Goal: Complete application form

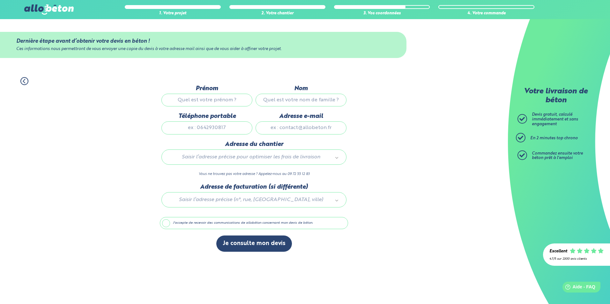
click at [212, 100] on input "Prénom" at bounding box center [206, 100] width 91 height 13
type input "[PERSON_NAME]"
type input "VILCOT"
type input "0950324363"
type input "[PERSON_NAME][EMAIL_ADDRESS][DOMAIN_NAME]"
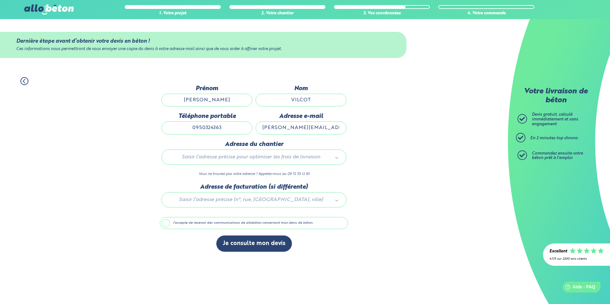
type input "[STREET_ADDRESS][PERSON_NAME]"
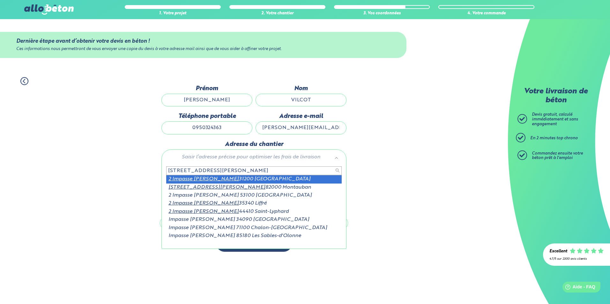
click at [249, 171] on input "[STREET_ADDRESS][PERSON_NAME]" at bounding box center [253, 170] width 175 height 9
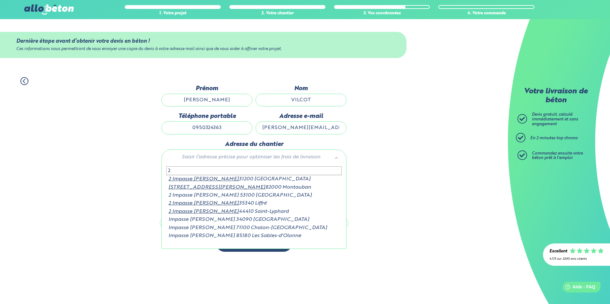
type input "2"
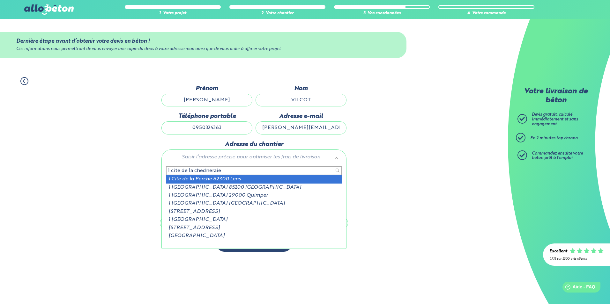
click at [206, 171] on input "1 cite de la chedneraie" at bounding box center [253, 170] width 175 height 9
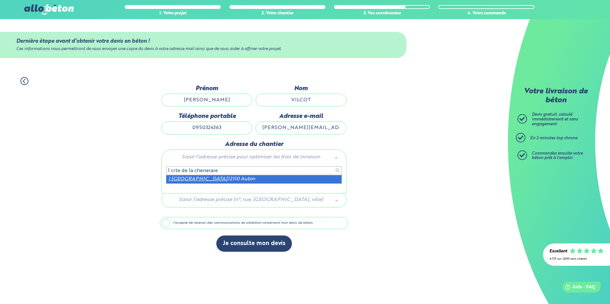
type input "1 cite de la cheneraie"
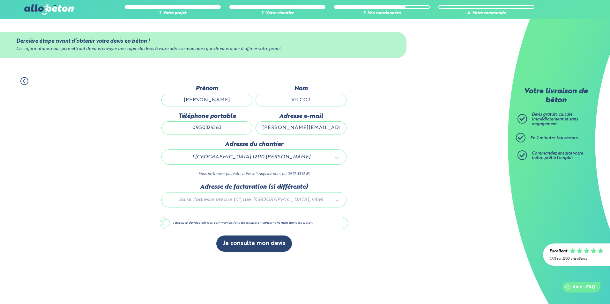
click at [220, 201] on div at bounding box center [254, 199] width 188 height 30
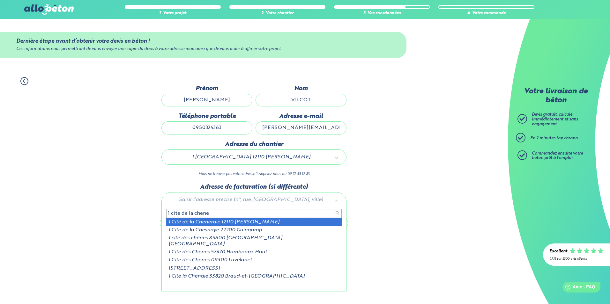
type input "1 cite de la chene"
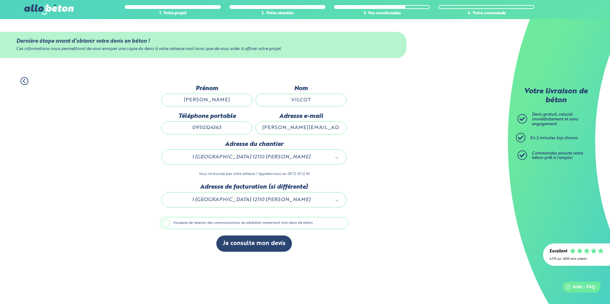
click at [167, 223] on label "J'accepte de recevoir des communications de allobéton concernant mon devis de b…" at bounding box center [254, 223] width 188 height 12
click at [0, 0] on input "J'accepte de recevoir des communications de allobéton concernant mon devis de b…" at bounding box center [0, 0] width 0 height 0
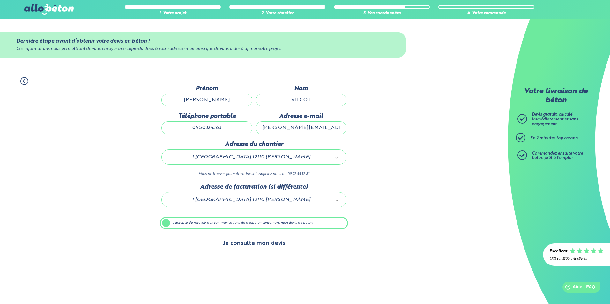
click at [249, 246] on button "Je consulte mon devis" at bounding box center [254, 244] width 76 height 16
